Goal: Navigation & Orientation: Go to known website

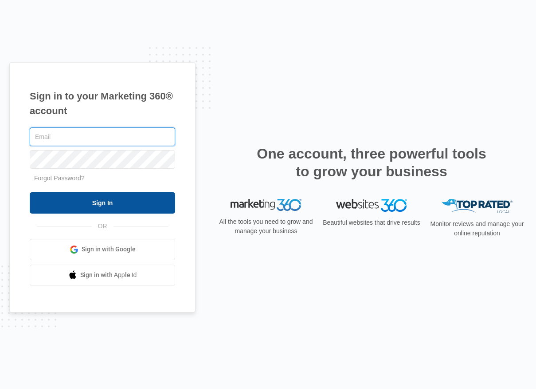
type input "[EMAIL_ADDRESS][DOMAIN_NAME]"
click at [91, 201] on input "Sign In" at bounding box center [103, 202] width 146 height 21
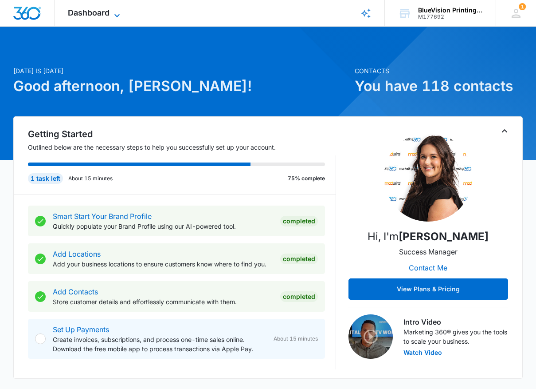
click at [114, 13] on icon at bounding box center [117, 15] width 11 height 11
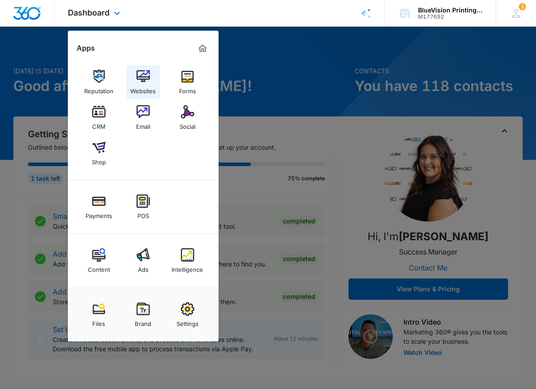
click at [143, 78] on img at bounding box center [143, 76] width 13 height 13
